Goal: Feedback & Contribution: Submit feedback/report problem

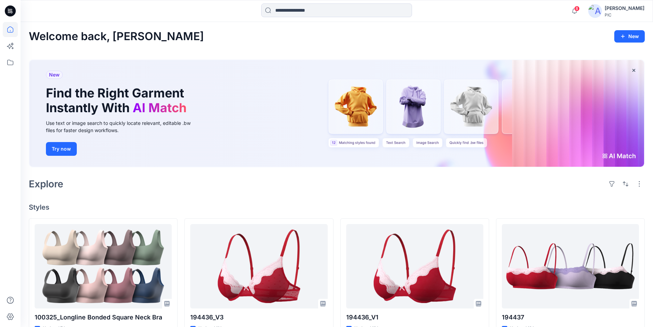
click at [9, 10] on icon at bounding box center [8, 10] width 1 height 0
click at [11, 10] on icon at bounding box center [10, 10] width 3 height 0
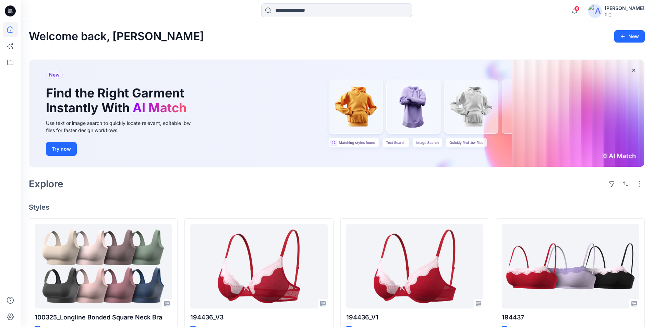
click at [11, 10] on icon at bounding box center [10, 10] width 3 height 0
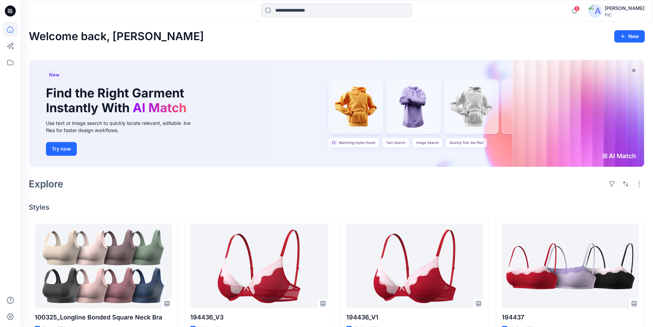
drag, startPoint x: 11, startPoint y: 10, endPoint x: 198, endPoint y: 8, distance: 187.0
click at [12, 10] on icon at bounding box center [10, 11] width 11 height 22
click at [634, 9] on div "Kapila Kothalawala" at bounding box center [625, 8] width 40 height 8
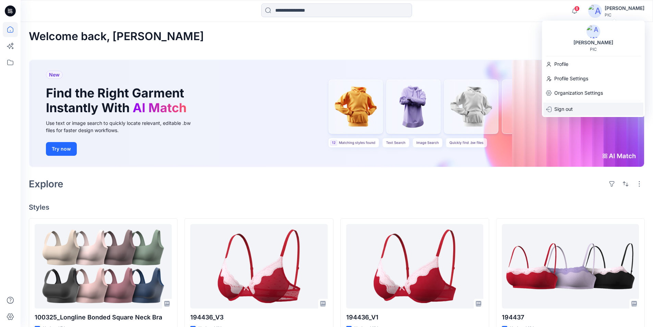
click at [568, 110] on p "Sign out" at bounding box center [564, 109] width 19 height 13
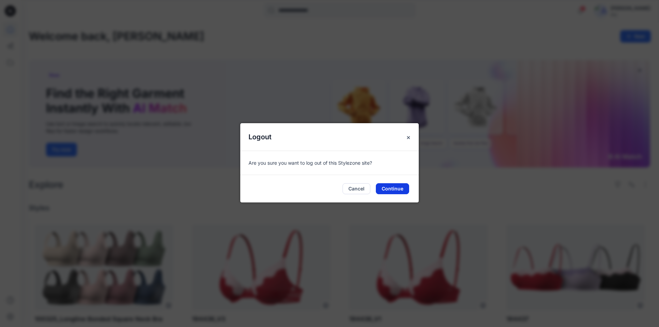
click at [396, 186] on button "Continue" at bounding box center [392, 188] width 33 height 11
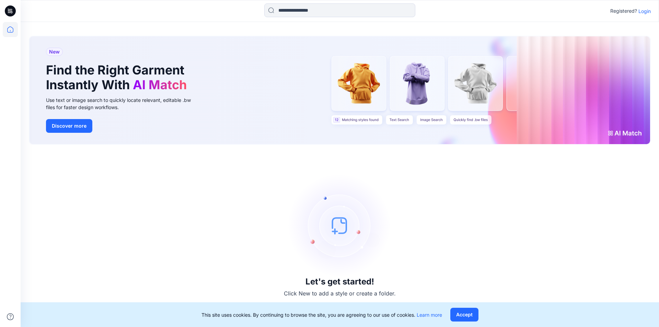
click at [643, 10] on p "Login" at bounding box center [644, 11] width 12 height 7
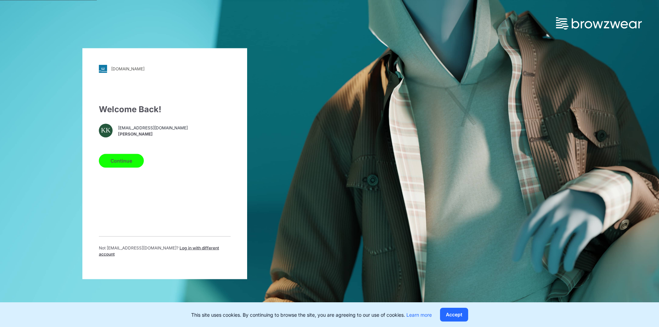
click at [189, 253] on span "Log in with different account" at bounding box center [159, 250] width 120 height 11
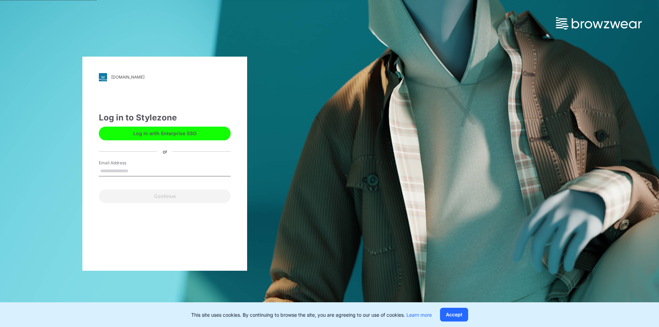
type input "**********"
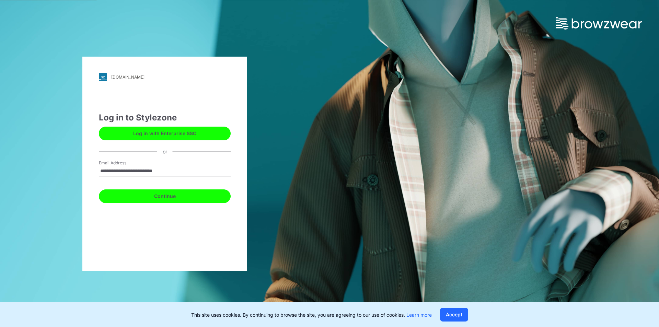
click at [181, 196] on button "Continue" at bounding box center [165, 196] width 132 height 14
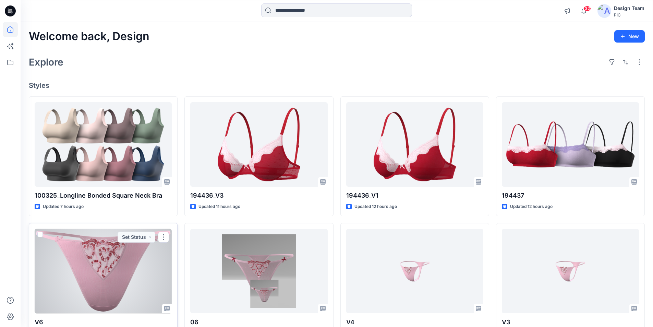
click at [120, 255] on div at bounding box center [103, 271] width 137 height 85
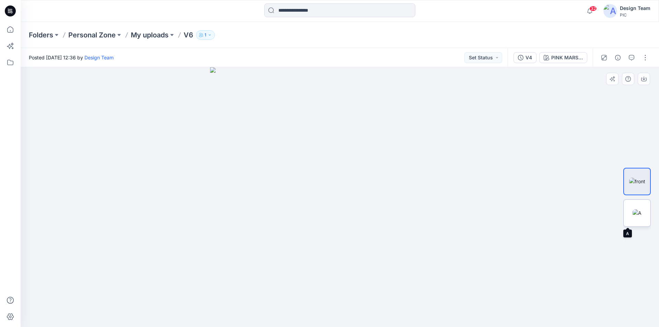
click at [636, 211] on img at bounding box center [636, 212] width 9 height 7
drag, startPoint x: 460, startPoint y: 123, endPoint x: 340, endPoint y: 238, distance: 165.2
click at [643, 179] on img at bounding box center [637, 181] width 16 height 7
drag, startPoint x: 372, startPoint y: 149, endPoint x: 332, endPoint y: 269, distance: 126.5
drag, startPoint x: 323, startPoint y: 207, endPoint x: 416, endPoint y: 202, distance: 93.1
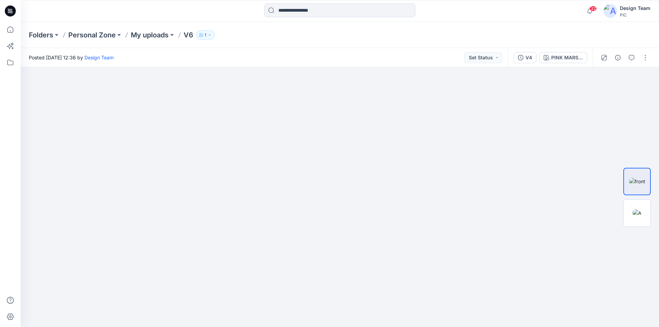
click at [9, 7] on icon at bounding box center [10, 10] width 11 height 11
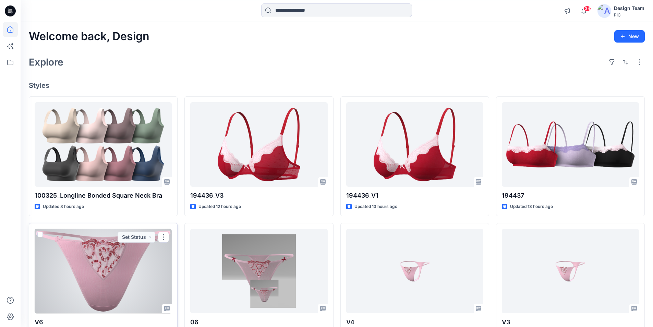
click at [109, 271] on div at bounding box center [103, 271] width 137 height 85
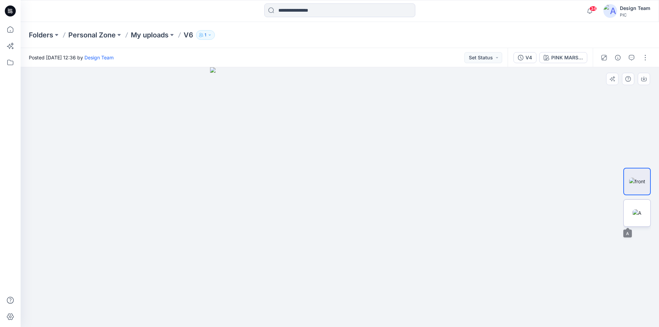
click at [641, 210] on img at bounding box center [636, 212] width 9 height 7
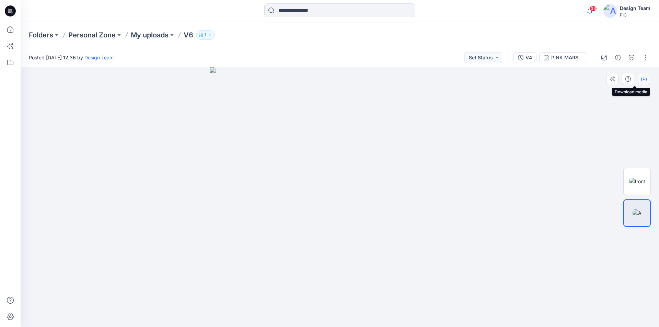
click at [643, 78] on icon "button" at bounding box center [643, 78] width 5 height 5
click at [586, 176] on div at bounding box center [340, 197] width 638 height 260
click at [633, 179] on img at bounding box center [637, 181] width 16 height 7
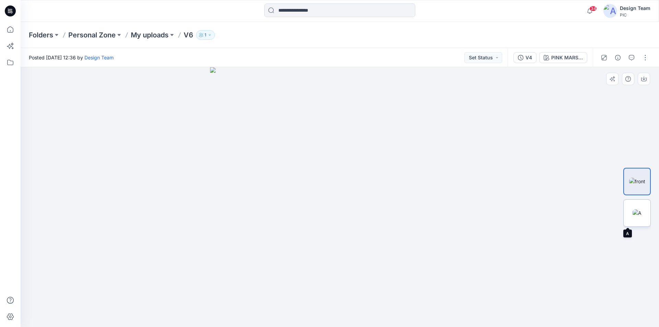
click at [637, 210] on img at bounding box center [636, 212] width 9 height 7
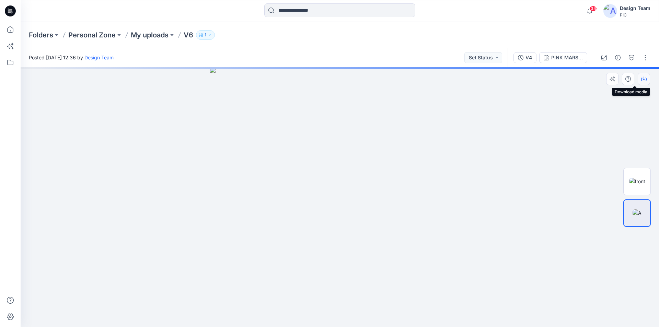
click at [644, 77] on icon "button" at bounding box center [643, 77] width 3 height 3
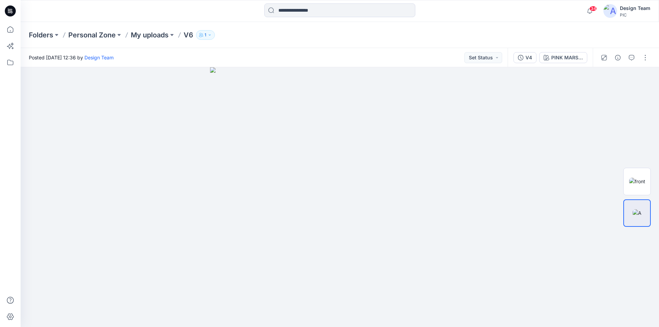
click at [13, 10] on icon at bounding box center [10, 10] width 11 height 11
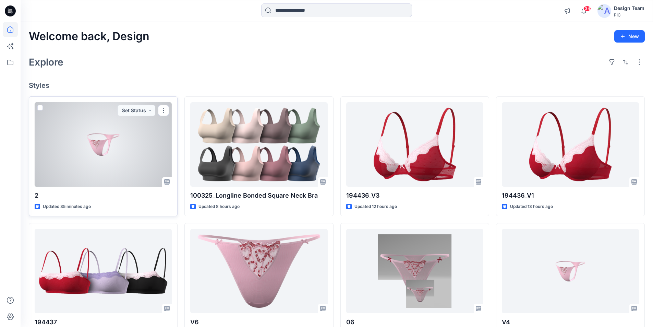
click at [105, 127] on div at bounding box center [103, 144] width 137 height 85
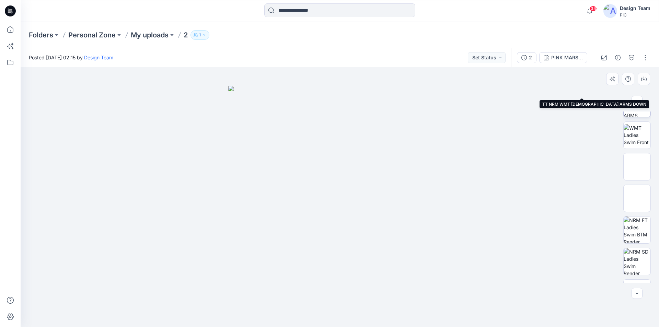
scroll to position [137, 0]
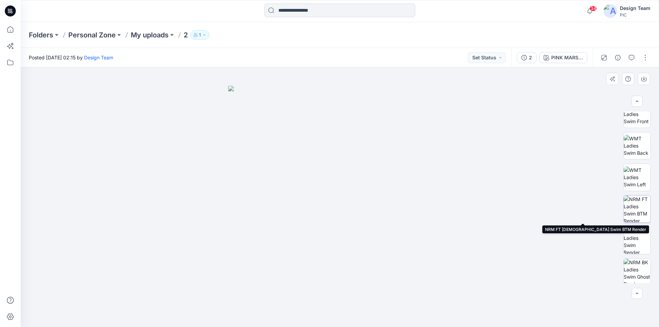
click at [636, 207] on img at bounding box center [636, 209] width 27 height 27
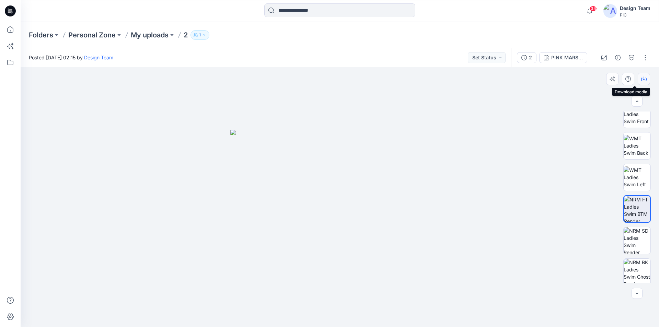
click at [645, 79] on icon "button" at bounding box center [643, 77] width 3 height 3
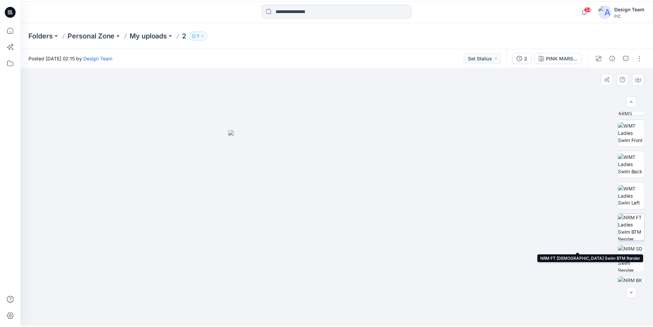
scroll to position [392, 0]
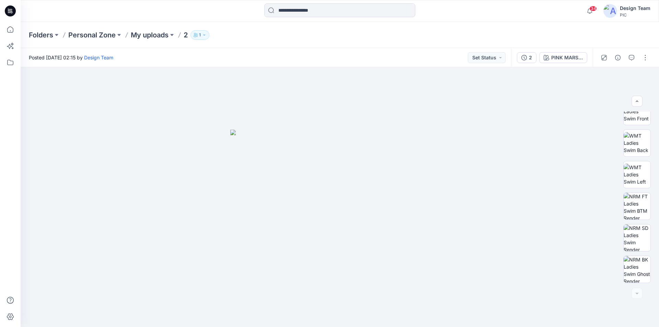
click at [9, 12] on icon at bounding box center [10, 10] width 11 height 11
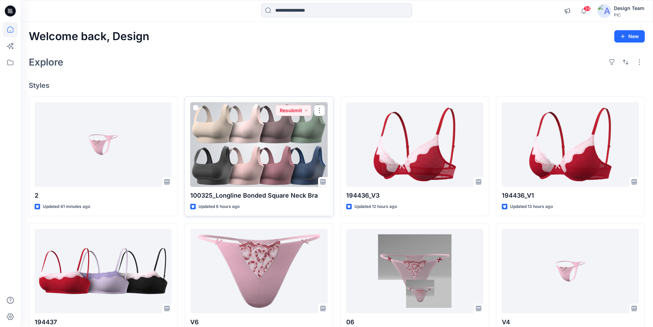
click at [282, 133] on div at bounding box center [258, 144] width 137 height 85
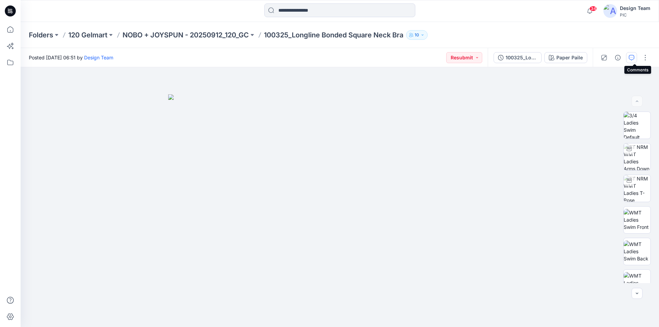
click at [632, 61] on button "button" at bounding box center [631, 57] width 11 height 11
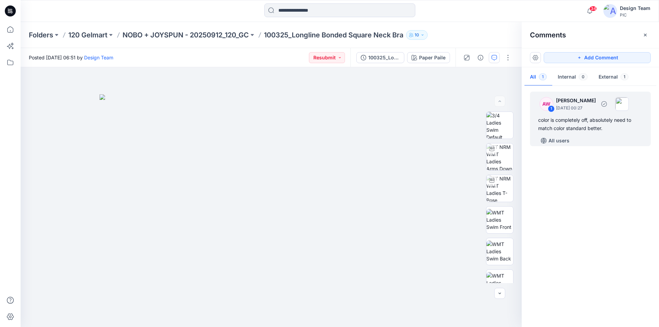
click at [585, 126] on div "color is completely off, absolutely need to match color standard better." at bounding box center [590, 124] width 104 height 16
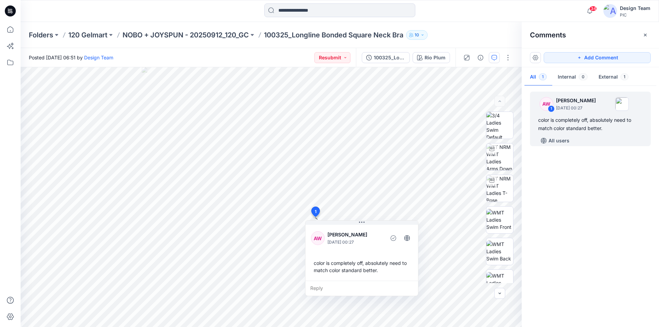
click at [9, 11] on icon at bounding box center [10, 10] width 11 height 11
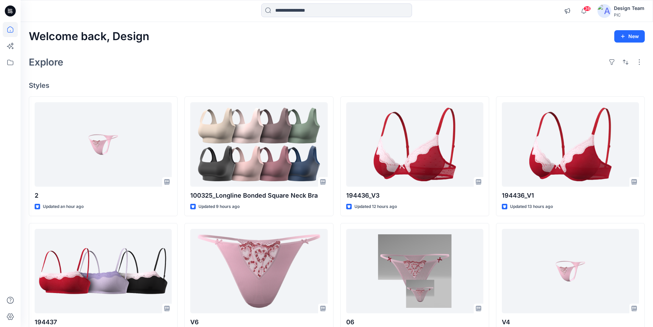
click at [8, 11] on icon at bounding box center [10, 10] width 11 height 11
click at [9, 10] on icon at bounding box center [10, 10] width 11 height 11
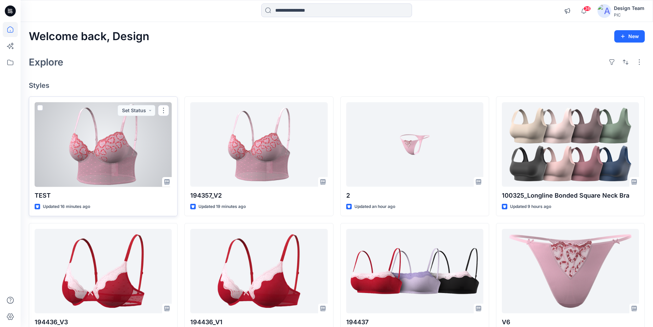
click at [124, 130] on div at bounding box center [103, 144] width 137 height 85
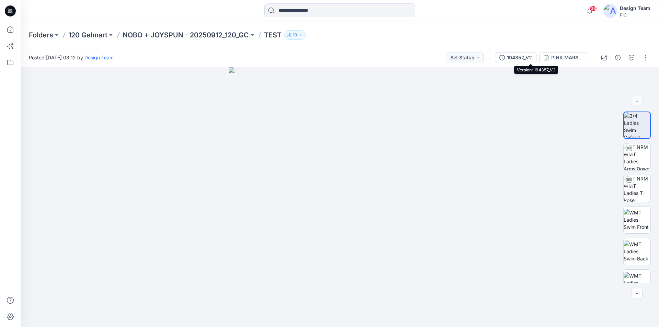
click at [532, 55] on div "194357_V2" at bounding box center [519, 58] width 25 height 8
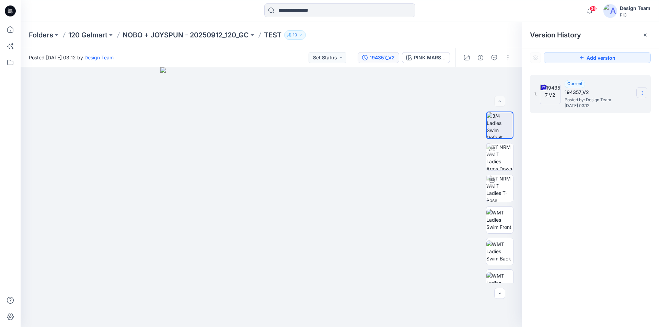
click at [641, 93] on icon at bounding box center [641, 92] width 5 height 5
click at [625, 104] on span "Download Source BW File" at bounding box center [607, 106] width 58 height 8
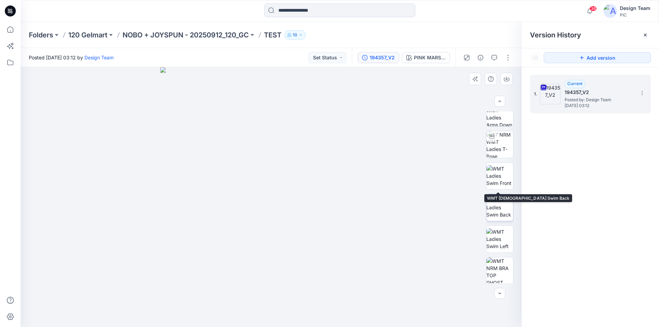
scroll to position [140, 0]
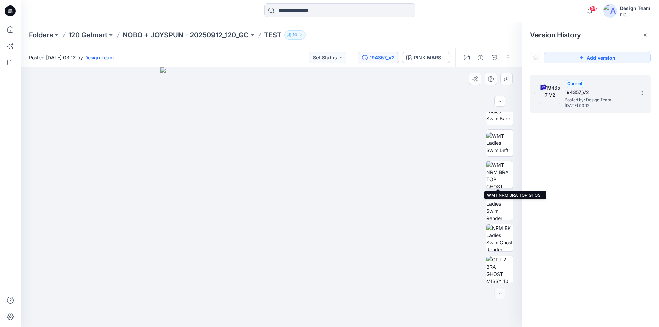
click at [494, 167] on img at bounding box center [499, 174] width 27 height 27
click at [642, 35] on div at bounding box center [644, 35] width 11 height 11
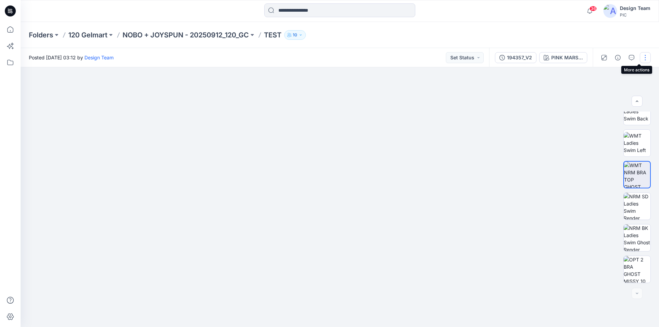
click at [647, 57] on button "button" at bounding box center [644, 57] width 11 height 11
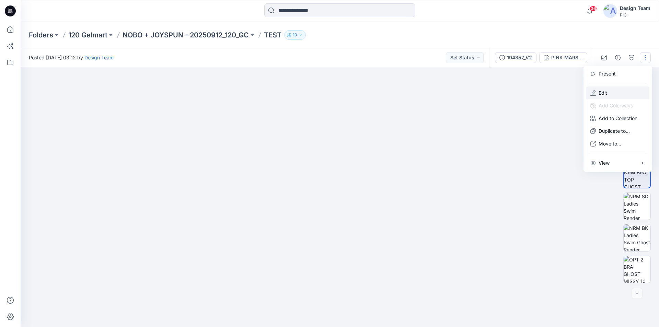
click at [610, 86] on button "Edit" at bounding box center [617, 92] width 63 height 13
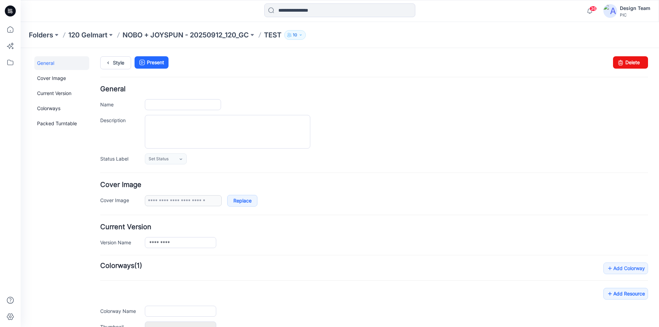
type input "****"
type input "**********"
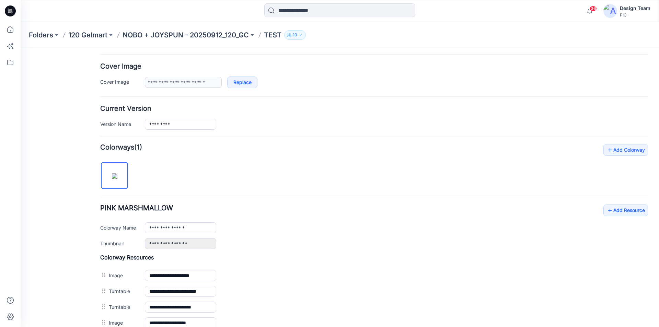
scroll to position [240, 0]
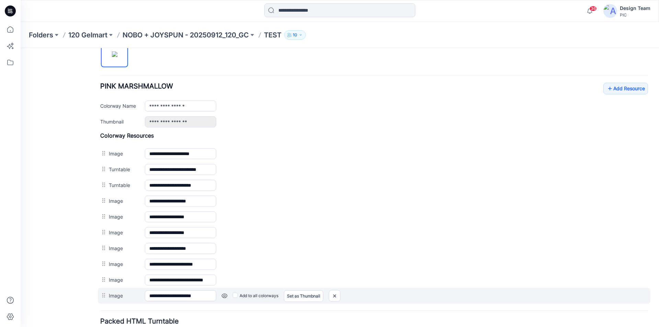
click at [226, 296] on link at bounding box center [224, 295] width 5 height 5
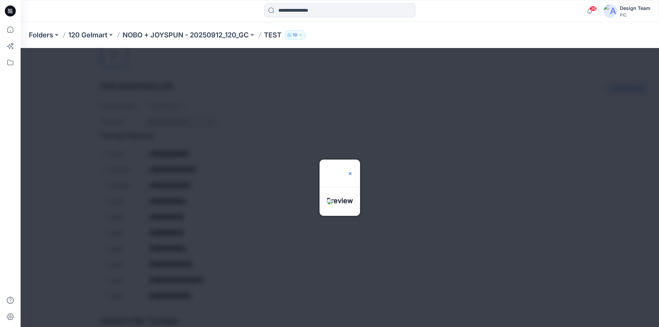
click at [353, 171] on img at bounding box center [349, 173] width 5 height 5
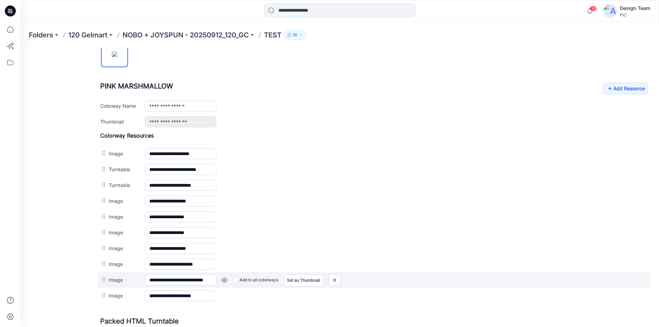
click at [224, 279] on link at bounding box center [224, 279] width 5 height 5
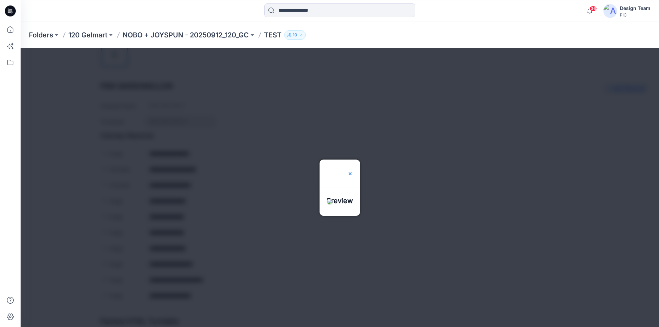
click at [353, 171] on img at bounding box center [349, 173] width 5 height 5
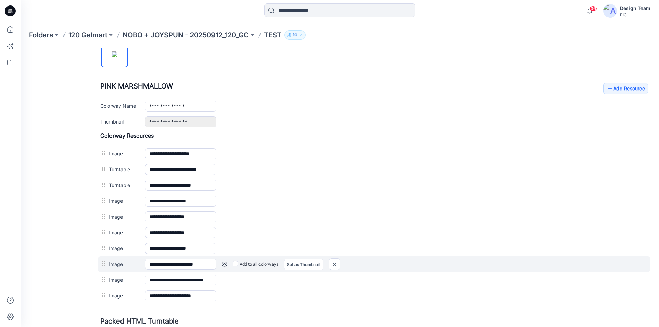
click at [225, 264] on link at bounding box center [224, 263] width 5 height 5
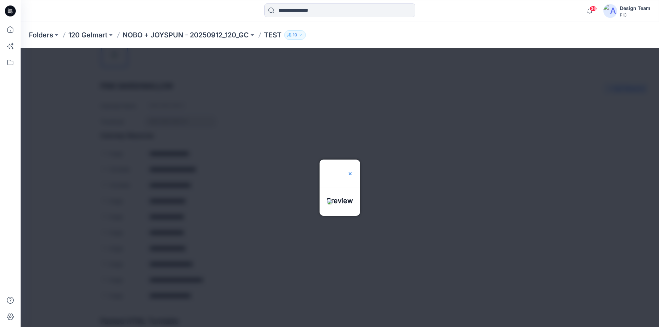
click at [353, 171] on img at bounding box center [349, 173] width 5 height 5
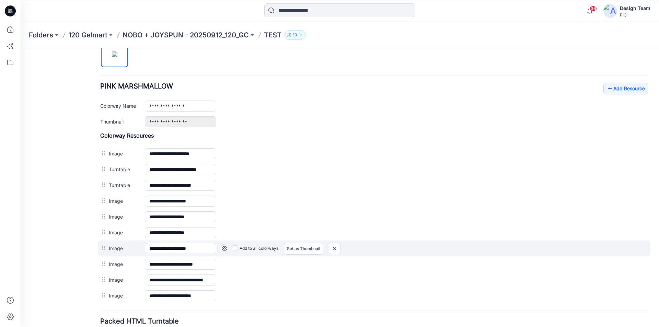
click at [224, 248] on link at bounding box center [224, 248] width 5 height 5
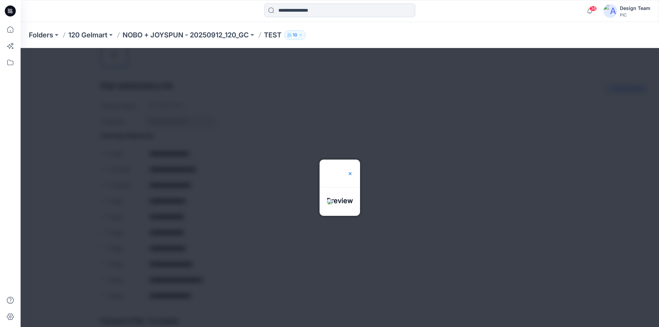
click at [353, 171] on img at bounding box center [349, 173] width 5 height 5
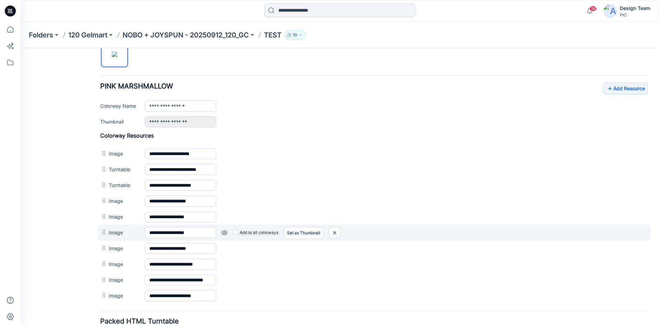
click at [224, 231] on link at bounding box center [224, 232] width 5 height 5
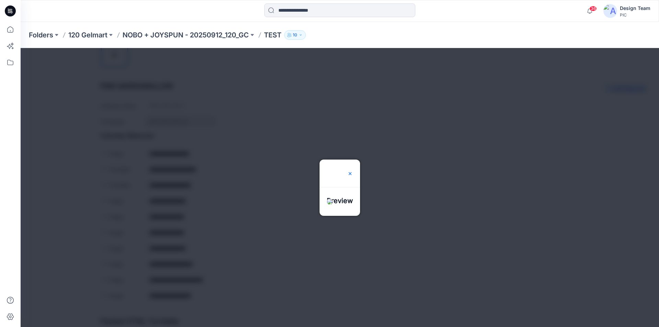
click at [353, 171] on img at bounding box center [349, 173] width 5 height 5
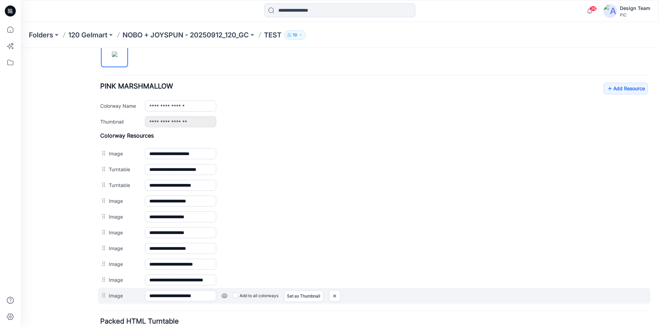
click at [224, 295] on link at bounding box center [224, 295] width 5 height 5
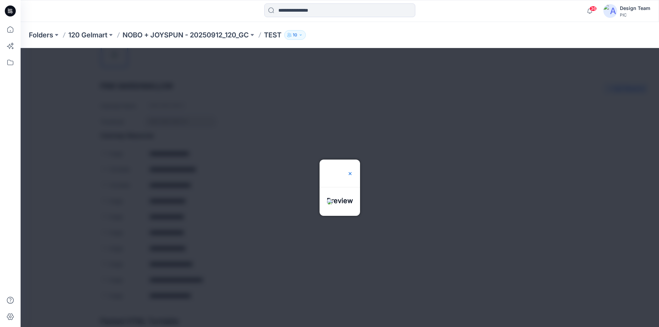
click at [353, 171] on img at bounding box center [349, 173] width 5 height 5
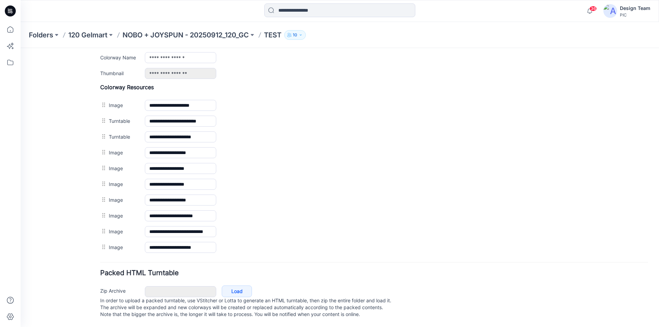
scroll to position [295, 0]
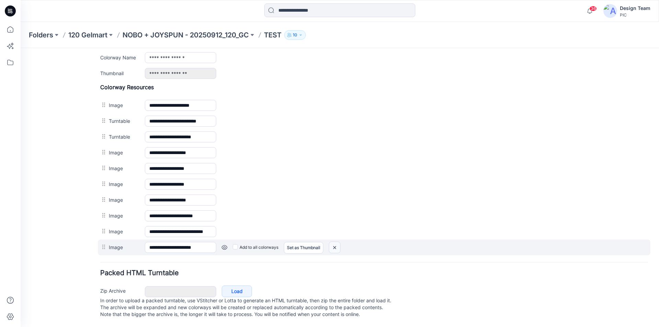
drag, startPoint x: 378, startPoint y: 85, endPoint x: 335, endPoint y: 241, distance: 161.9
click at [335, 242] on img at bounding box center [334, 247] width 11 height 11
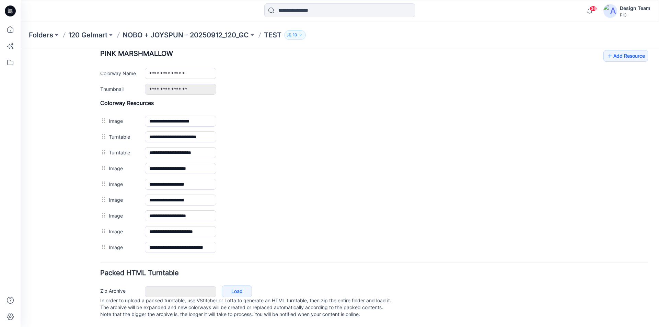
scroll to position [280, 0]
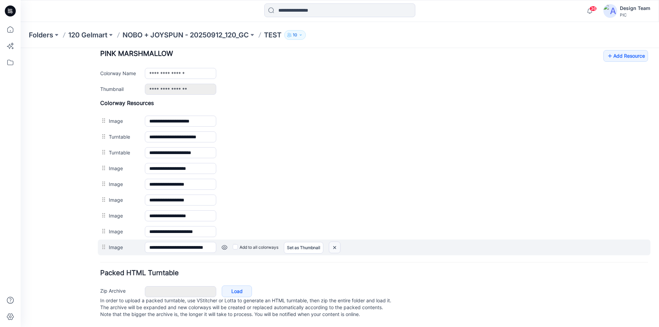
drag, startPoint x: 337, startPoint y: 241, endPoint x: 382, endPoint y: 89, distance: 158.7
click at [337, 242] on img at bounding box center [334, 247] width 11 height 11
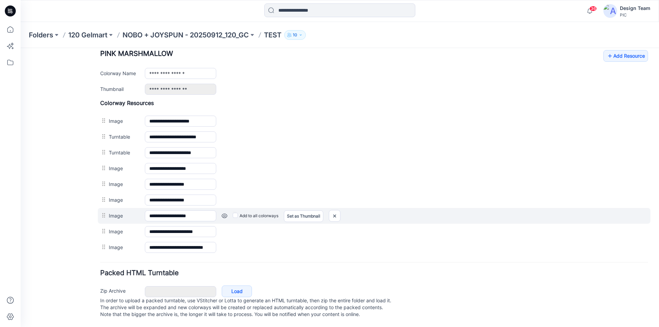
scroll to position [264, 0]
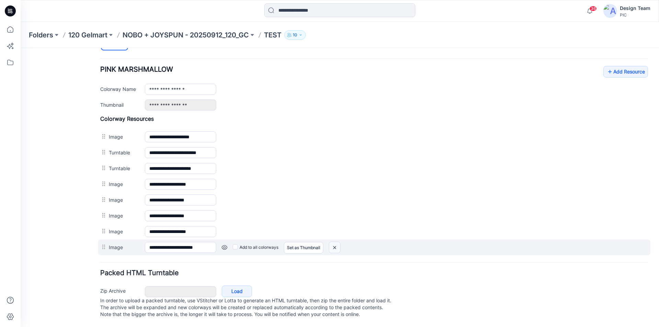
click at [336, 242] on img at bounding box center [334, 247] width 11 height 11
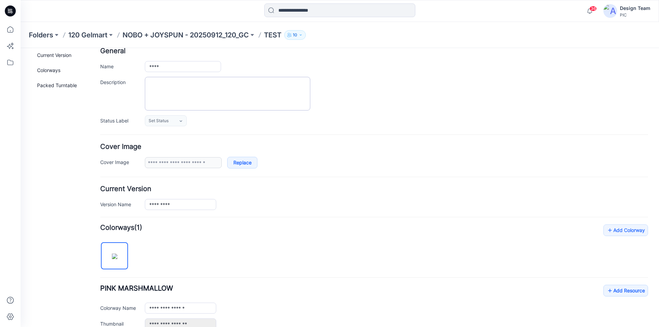
scroll to position [0, 0]
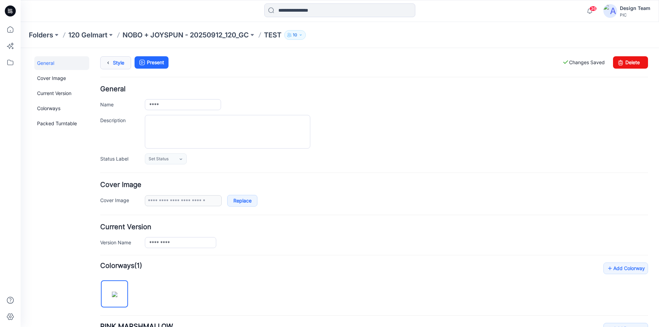
click at [115, 61] on link "Style" at bounding box center [115, 62] width 31 height 13
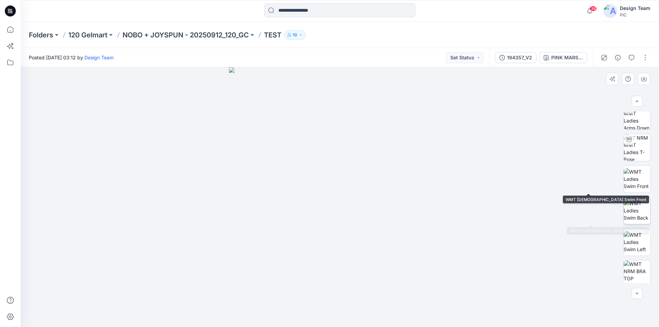
scroll to position [45, 0]
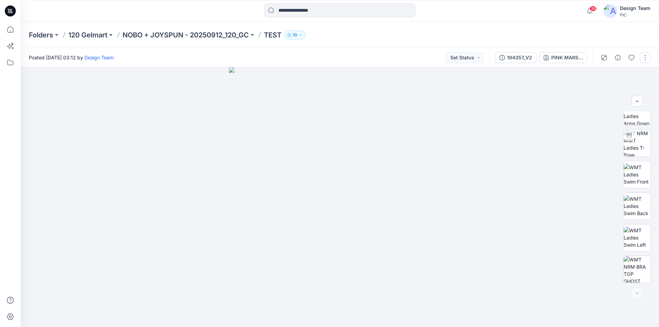
click at [646, 57] on button "button" at bounding box center [644, 57] width 11 height 11
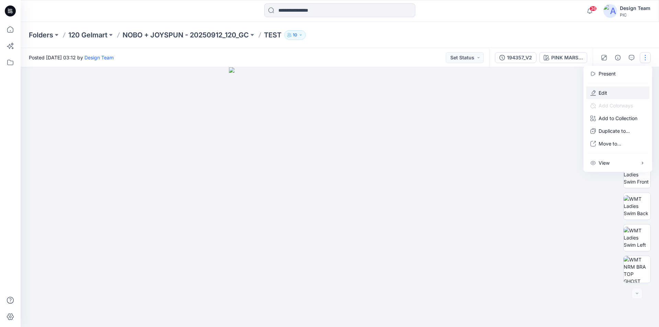
click at [598, 89] on p "Edit" at bounding box center [602, 92] width 9 height 7
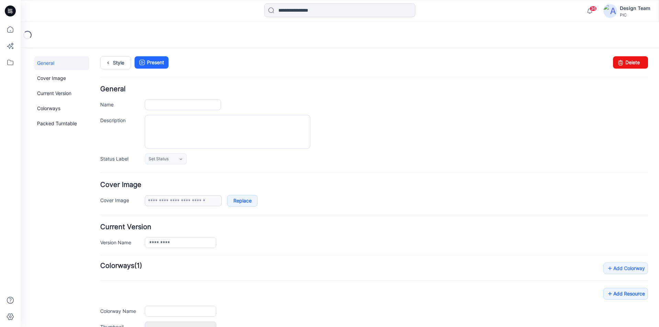
type input "****"
type input "**********"
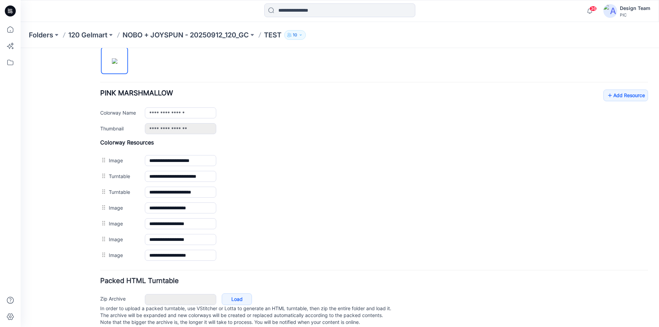
scroll to position [240, 0]
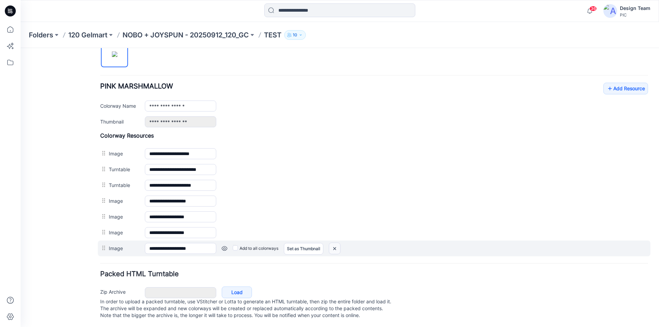
click at [335, 248] on img at bounding box center [334, 248] width 11 height 11
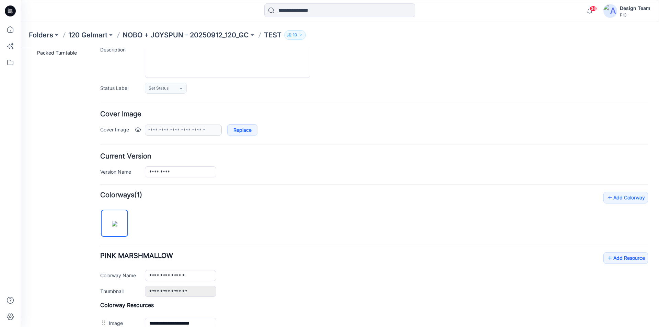
scroll to position [129, 0]
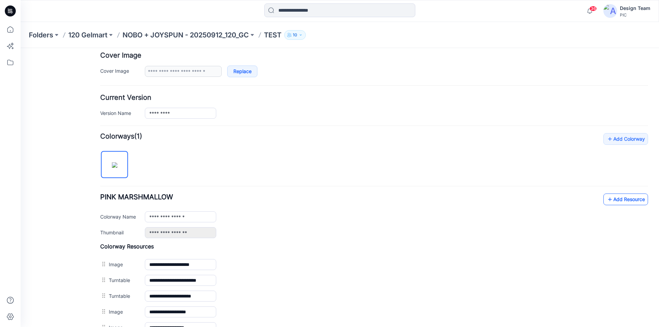
click at [620, 201] on link "Add Resource" at bounding box center [625, 199] width 45 height 12
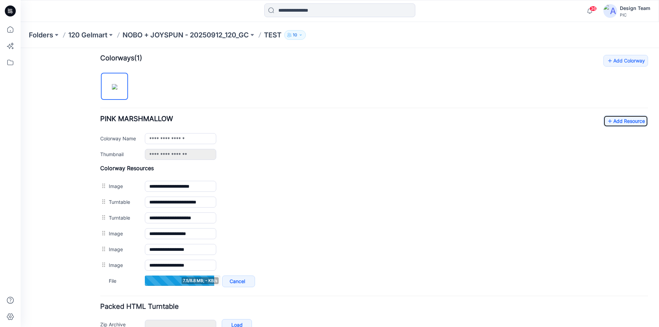
scroll to position [248, 0]
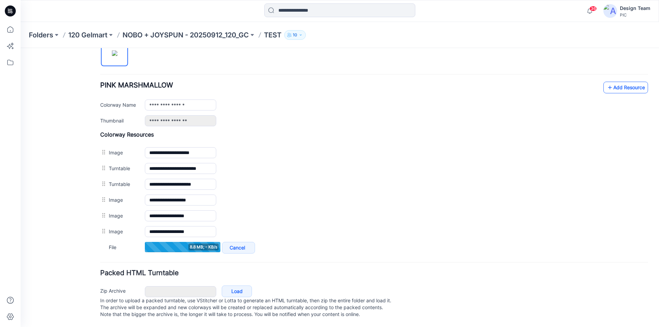
click at [631, 82] on link "Add Resource" at bounding box center [625, 88] width 45 height 12
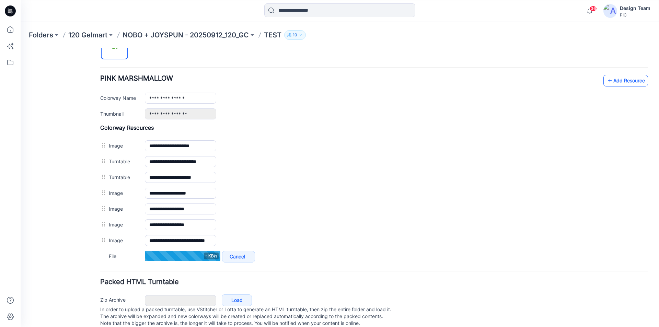
click at [618, 80] on link "Add Resource" at bounding box center [625, 81] width 45 height 12
click at [610, 81] on link "Add Resource" at bounding box center [625, 81] width 45 height 12
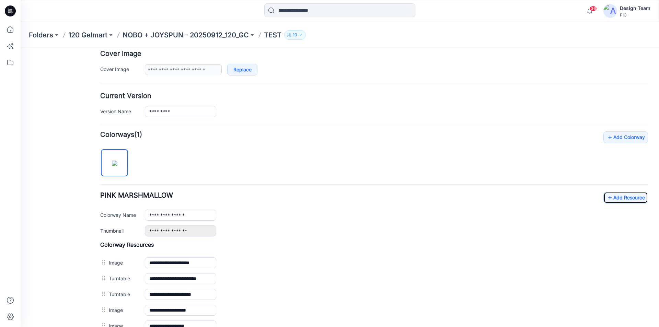
scroll to position [0, 0]
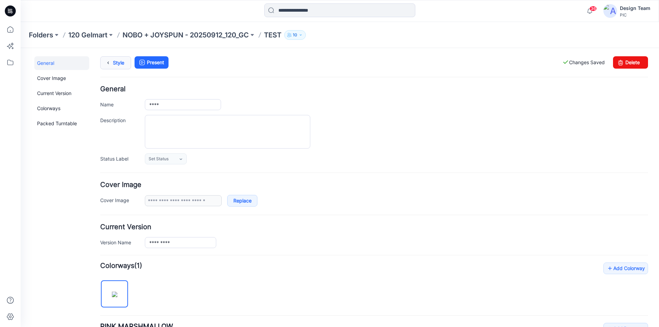
click at [113, 63] on link "Style" at bounding box center [115, 62] width 31 height 13
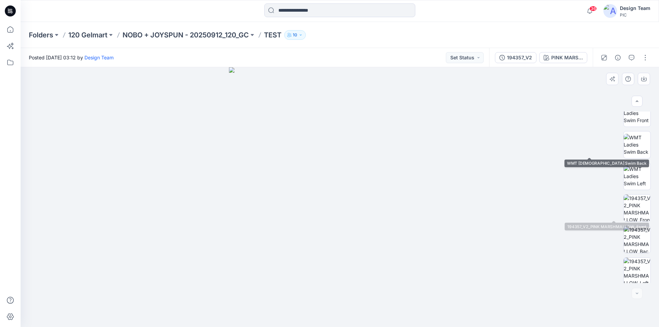
scroll to position [108, 0]
click at [10, 12] on icon at bounding box center [10, 11] width 11 height 22
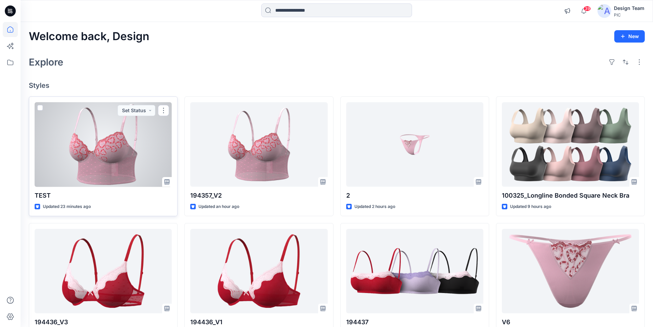
click at [111, 134] on div at bounding box center [103, 144] width 137 height 85
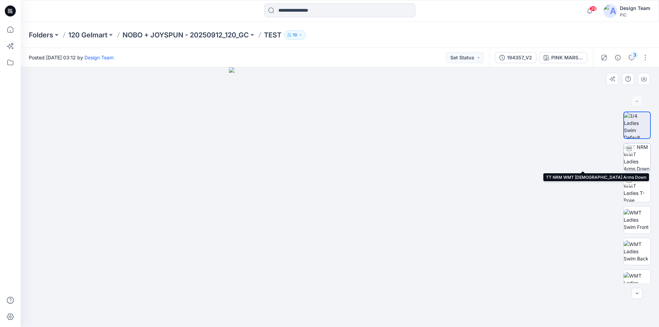
click at [640, 156] on img at bounding box center [636, 156] width 27 height 27
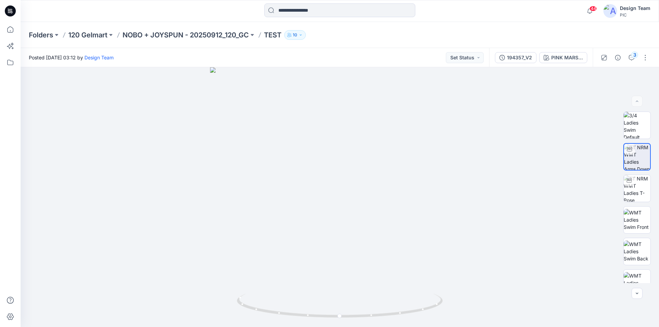
click at [11, 11] on icon at bounding box center [11, 11] width 3 height 0
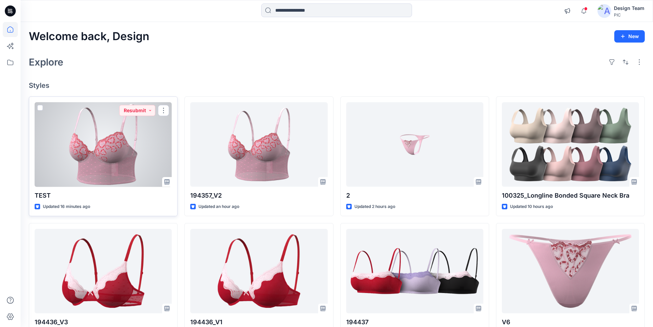
click at [146, 132] on div at bounding box center [103, 144] width 137 height 85
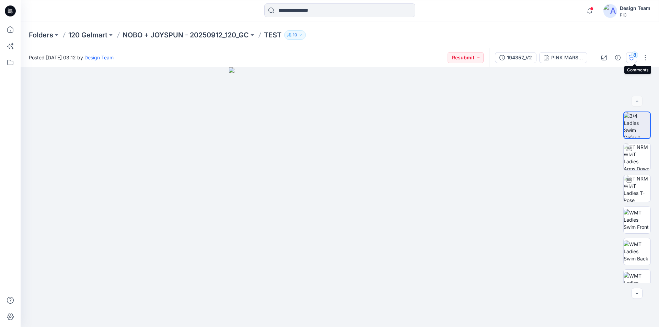
click at [636, 58] on div "8" at bounding box center [634, 54] width 7 height 7
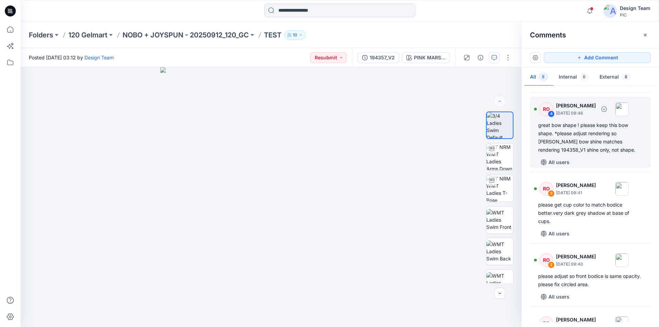
scroll to position [246, 0]
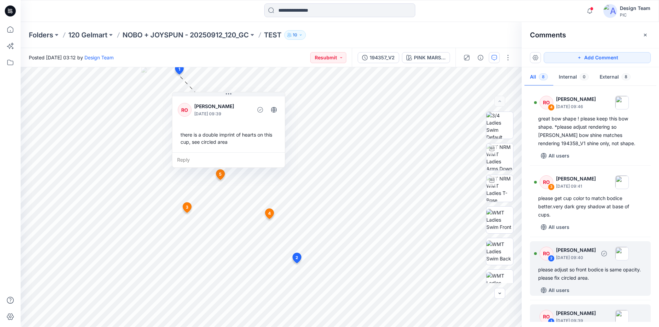
click at [597, 266] on div "please adjust so front bodice is same opacity. please fix circled area." at bounding box center [590, 274] width 104 height 16
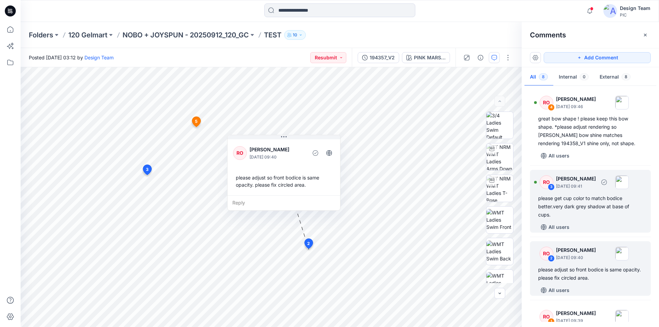
click at [598, 194] on div "please get cup color to match bodice better.very dark grey shadow at base of cu…" at bounding box center [590, 206] width 104 height 25
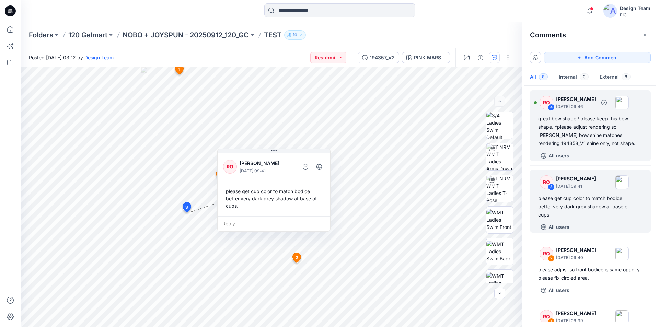
click at [594, 115] on div "great bow shape ! please keep this bow shape. *please adjust rendering so [PERS…" at bounding box center [590, 131] width 104 height 33
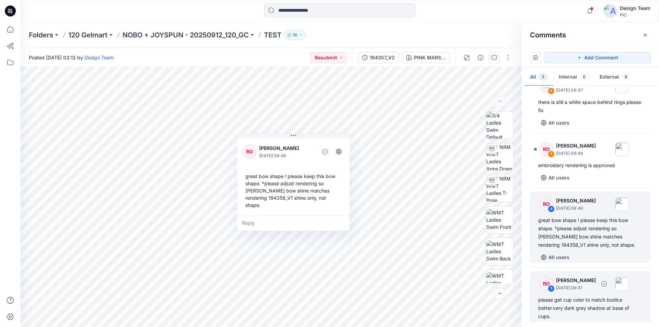
scroll to position [121, 0]
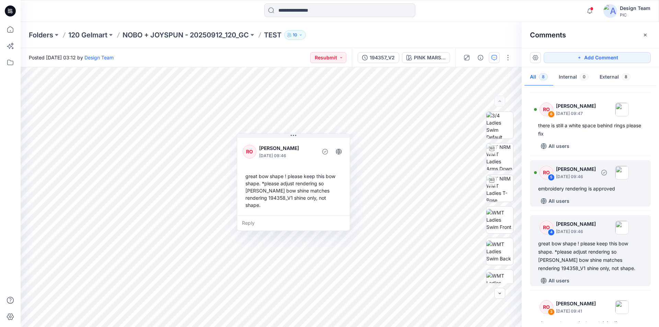
click at [597, 160] on div "RO 5 [PERSON_NAME] [DATE] 09:46 embroidery rendering is approved All users" at bounding box center [590, 183] width 121 height 46
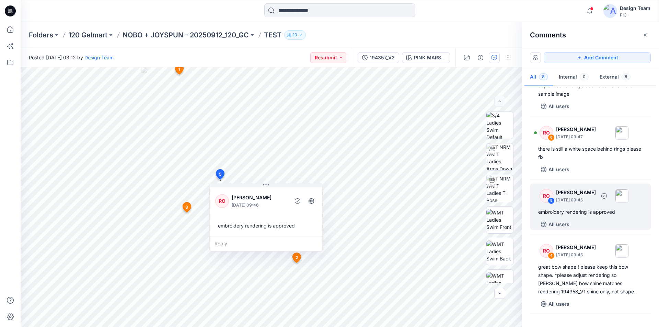
scroll to position [86, 0]
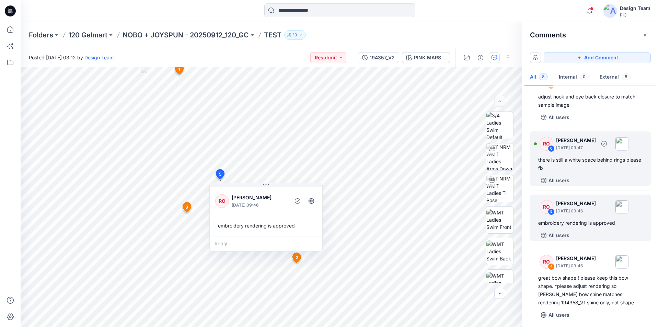
click at [593, 156] on div "there is still a white space behind rings please fix" at bounding box center [590, 164] width 104 height 16
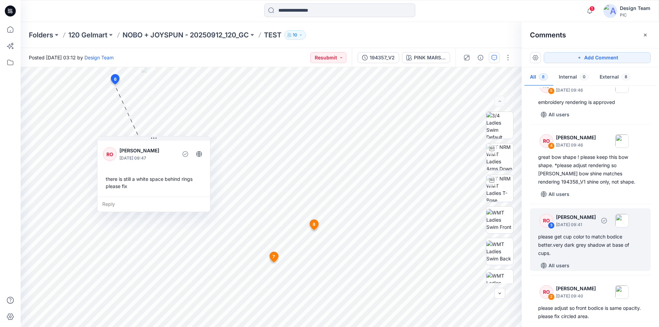
scroll to position [246, 0]
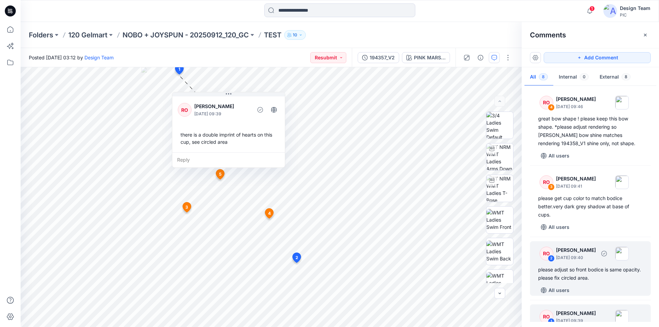
click at [585, 266] on div "please adjust so front bodice is same opacity. please fix circled area." at bounding box center [590, 274] width 104 height 16
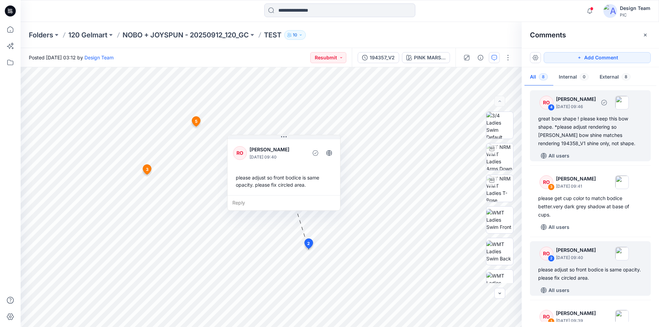
click at [600, 115] on div "great bow shape ! please keep this bow shape. *please adjust rendering so [PERS…" at bounding box center [590, 131] width 104 height 33
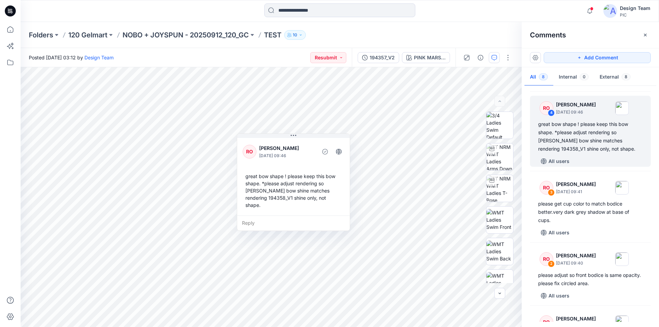
scroll to position [0, 0]
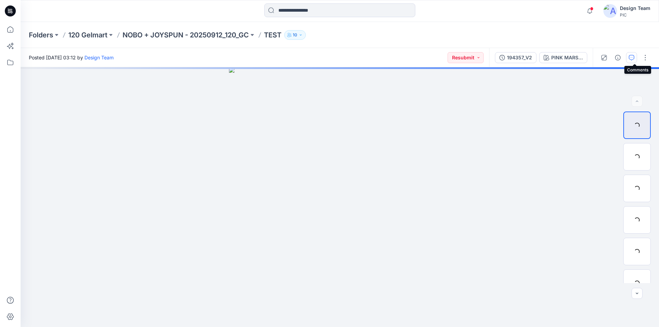
click at [633, 57] on icon "button" at bounding box center [631, 57] width 2 height 0
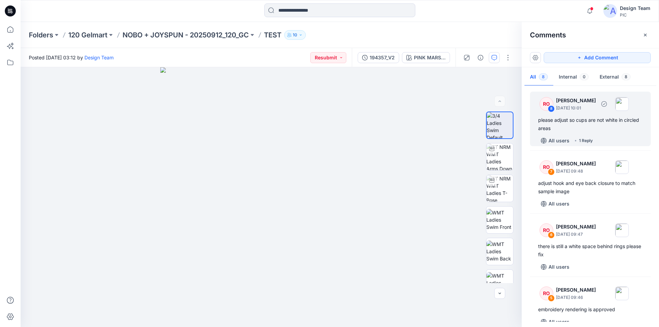
click at [587, 137] on div "1 Reply" at bounding box center [586, 140] width 14 height 7
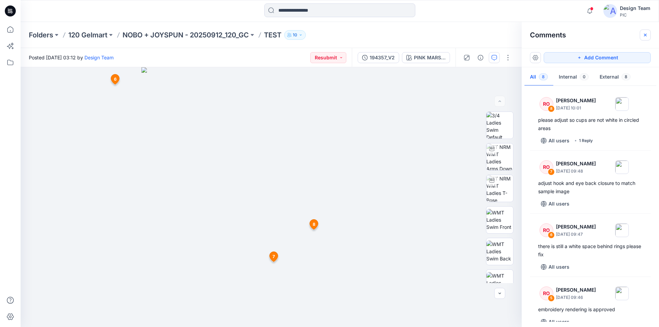
click at [645, 36] on icon "button" at bounding box center [644, 34] width 5 height 5
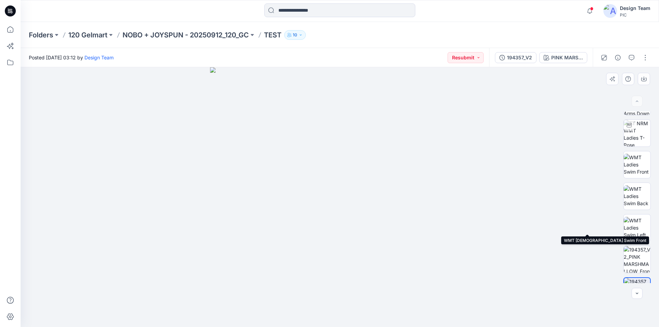
scroll to position [108, 0]
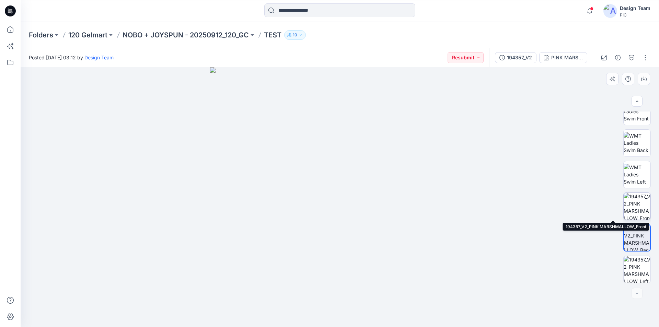
click at [634, 203] on img at bounding box center [636, 206] width 27 height 27
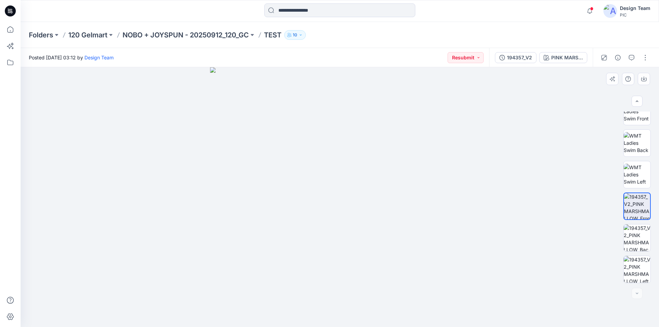
drag, startPoint x: 343, startPoint y: 244, endPoint x: 351, endPoint y: 188, distance: 55.7
click at [635, 205] on img at bounding box center [637, 206] width 26 height 26
click at [644, 77] on icon "button" at bounding box center [643, 77] width 3 height 3
